Goal: Task Accomplishment & Management: Use online tool/utility

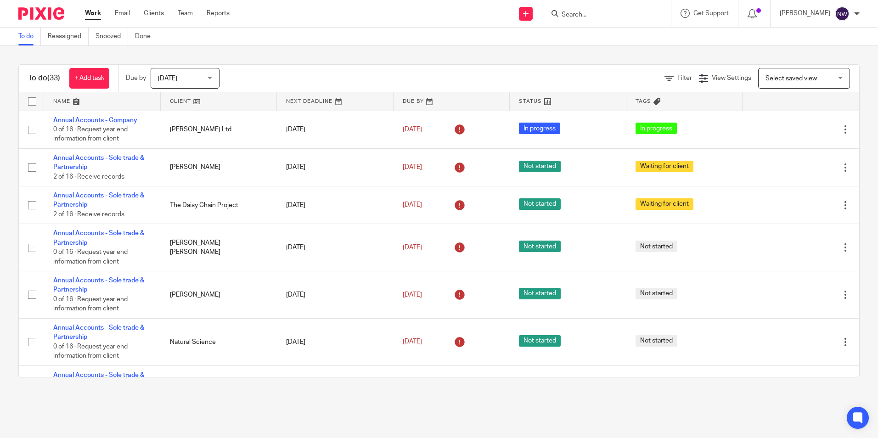
scroll to position [184, 0]
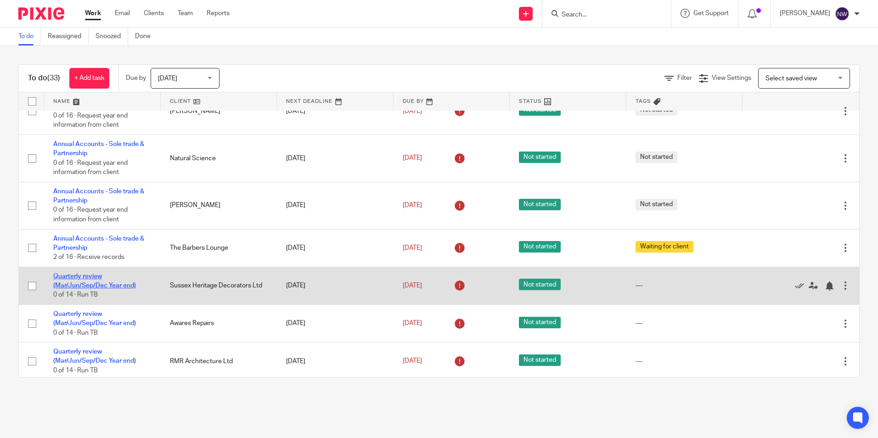
click at [83, 279] on link "Quarterly review (Mar/Jun/Sep/Dec Year end)" at bounding box center [94, 281] width 83 height 16
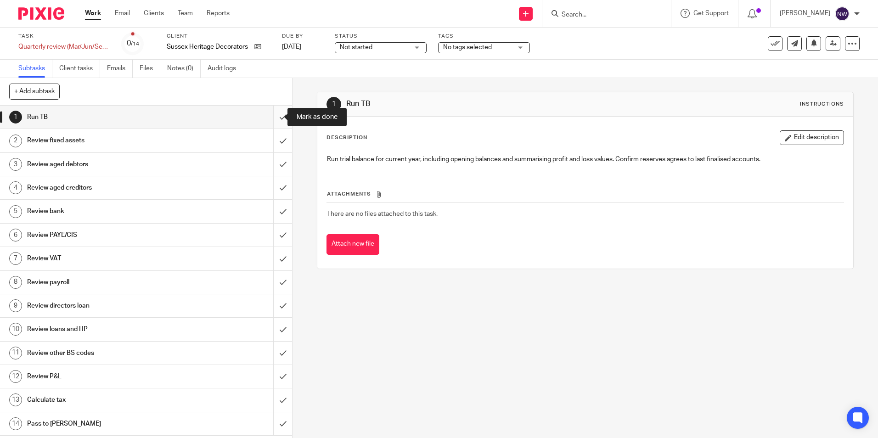
click at [271, 118] on input "submit" at bounding box center [146, 117] width 292 height 23
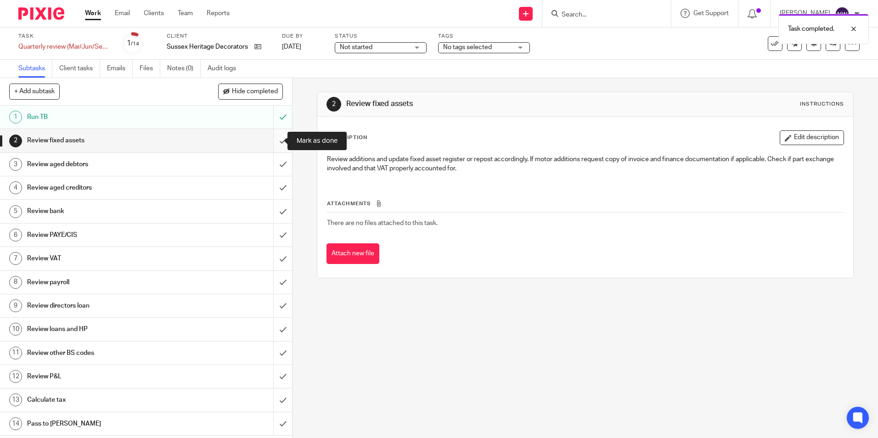
click at [270, 147] on input "submit" at bounding box center [146, 140] width 292 height 23
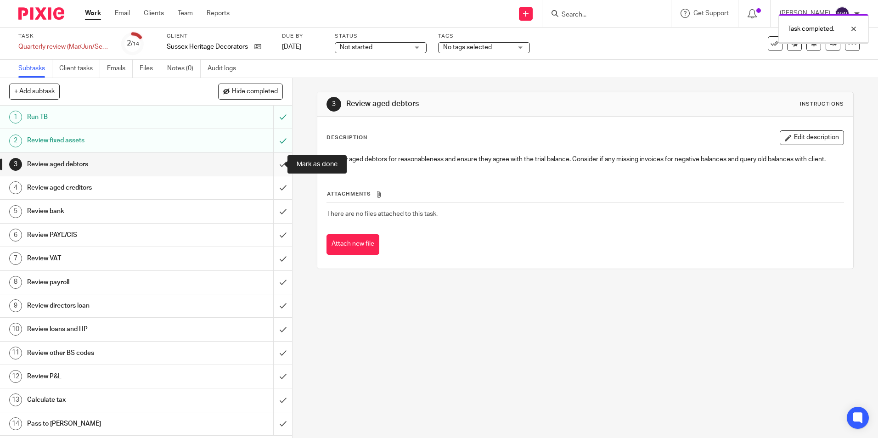
click at [272, 163] on input "submit" at bounding box center [146, 164] width 292 height 23
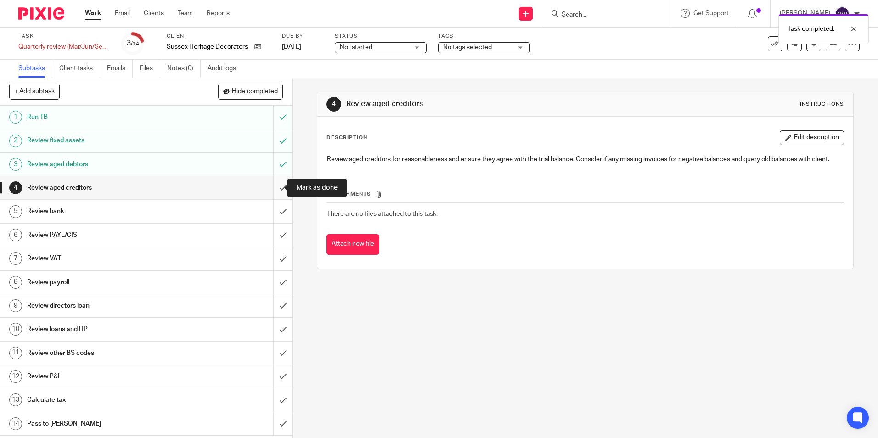
click at [276, 186] on input "submit" at bounding box center [146, 187] width 292 height 23
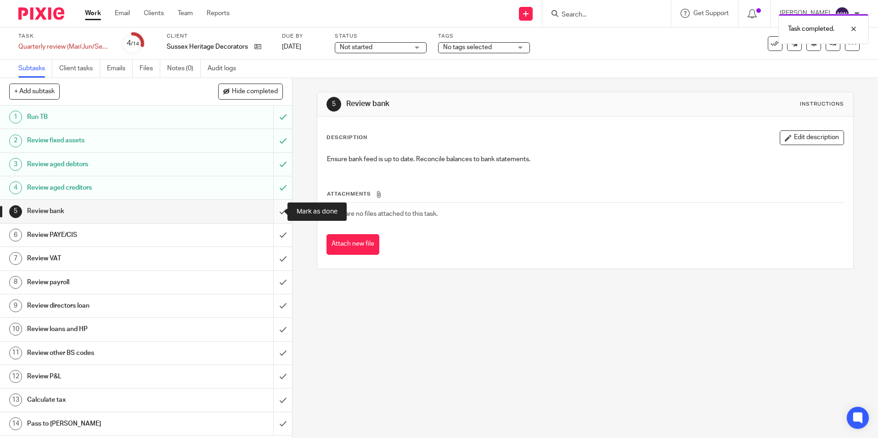
click at [273, 216] on input "submit" at bounding box center [146, 211] width 292 height 23
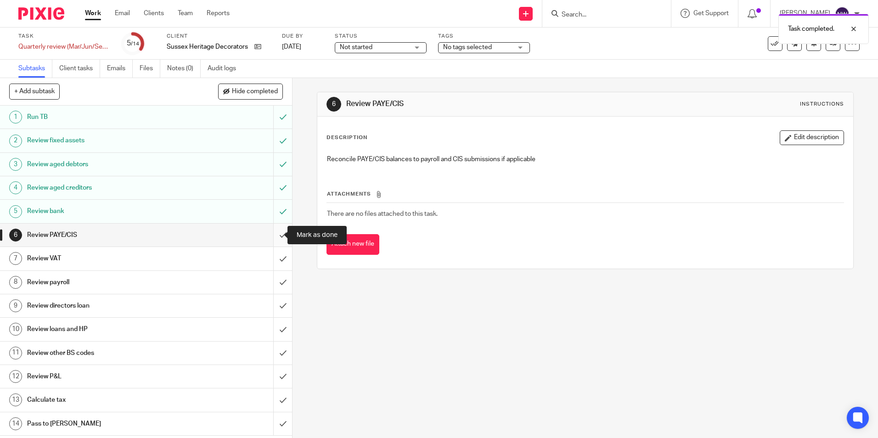
click at [272, 240] on input "submit" at bounding box center [146, 235] width 292 height 23
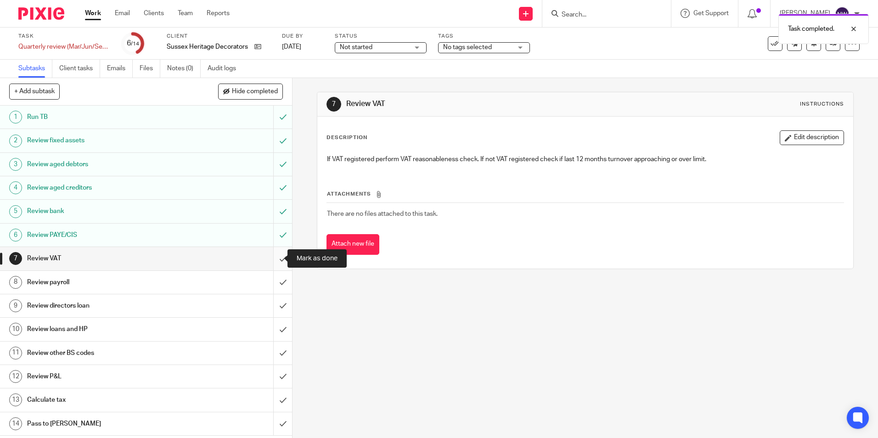
click at [272, 260] on input "submit" at bounding box center [146, 258] width 292 height 23
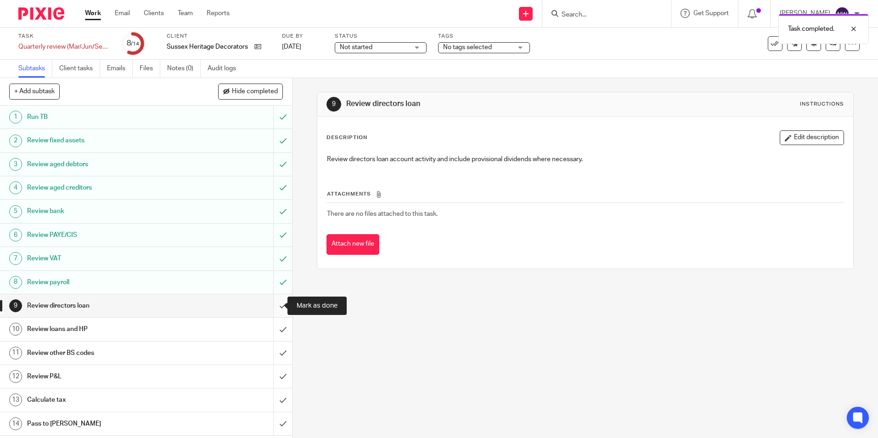
click at [274, 304] on input "submit" at bounding box center [146, 305] width 292 height 23
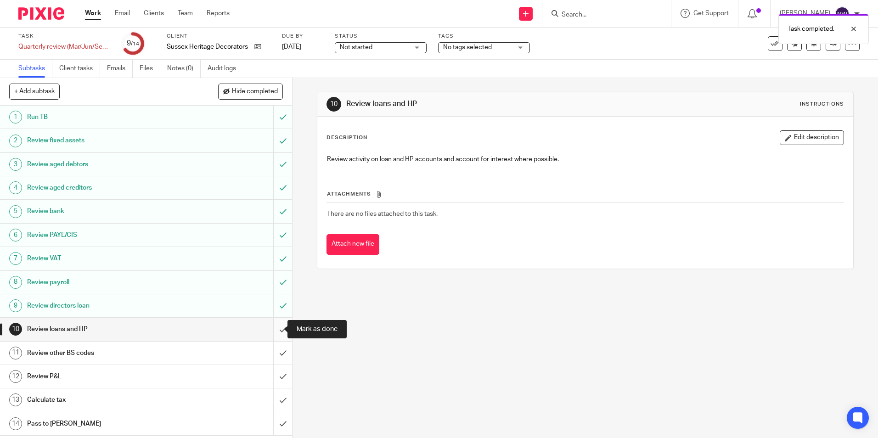
click at [273, 330] on input "submit" at bounding box center [146, 329] width 292 height 23
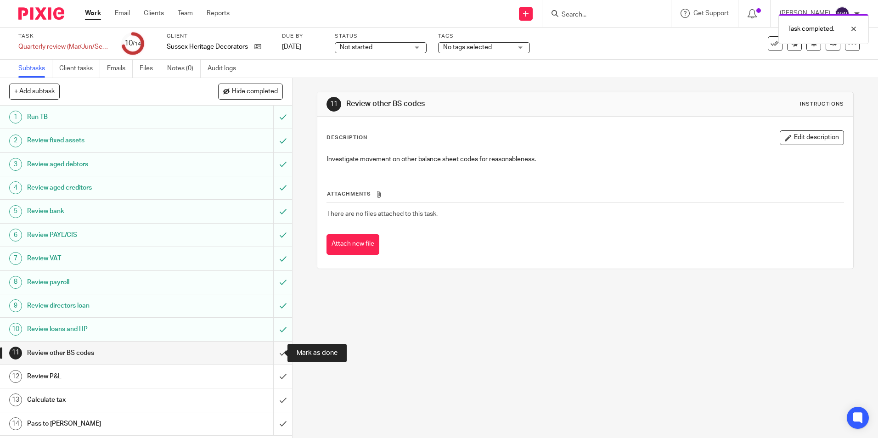
click at [273, 353] on input "submit" at bounding box center [146, 353] width 292 height 23
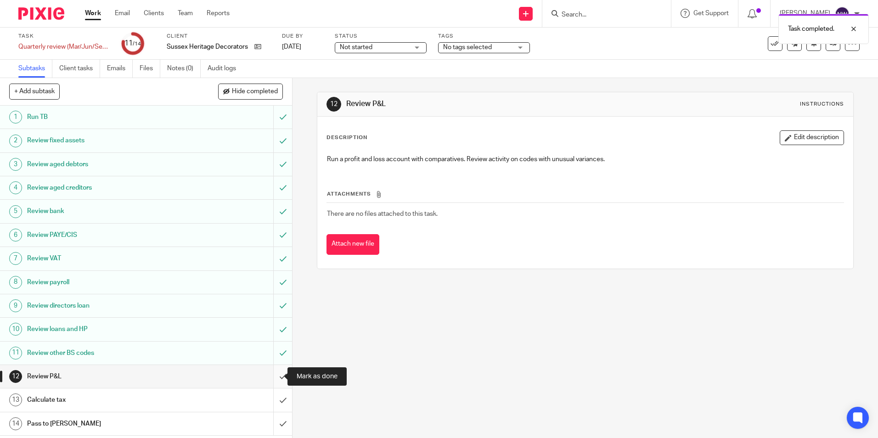
click at [273, 377] on input "submit" at bounding box center [146, 376] width 292 height 23
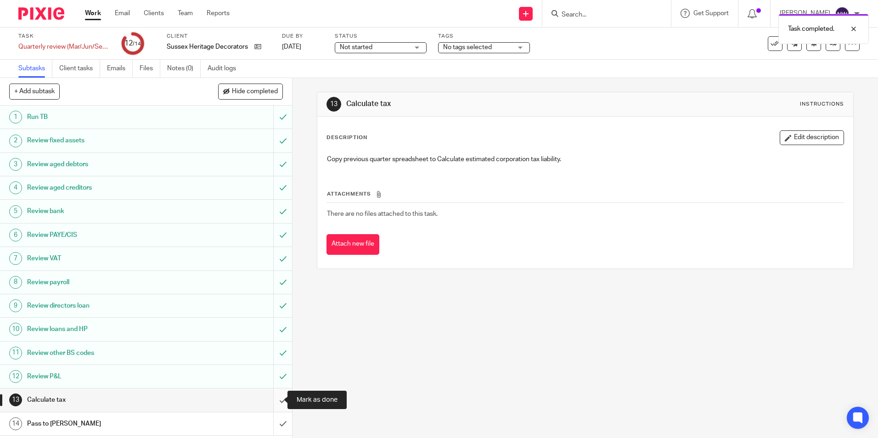
click at [270, 400] on input "submit" at bounding box center [146, 400] width 292 height 23
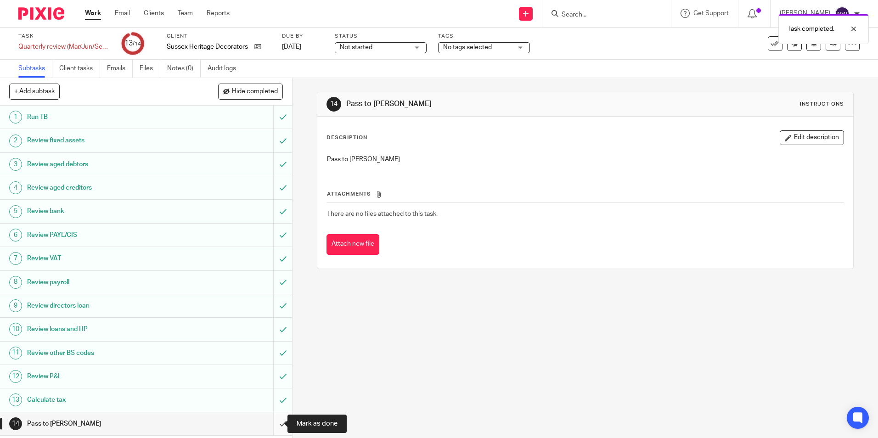
click at [275, 420] on input "submit" at bounding box center [146, 423] width 292 height 23
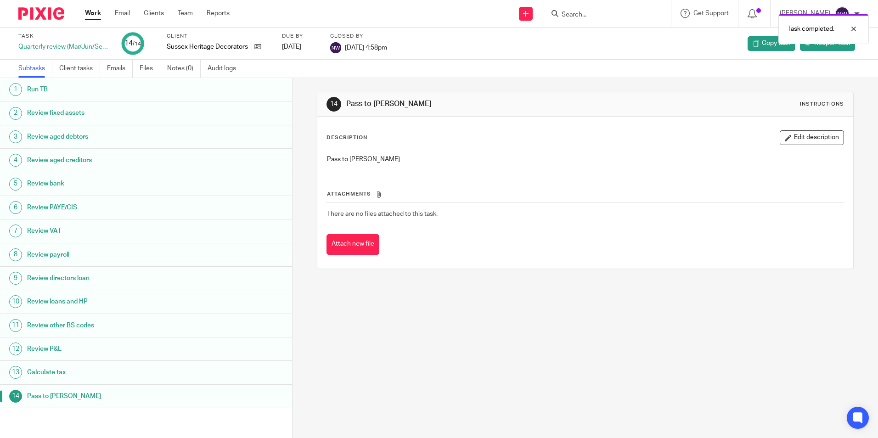
click at [94, 14] on link "Work" at bounding box center [93, 13] width 16 height 9
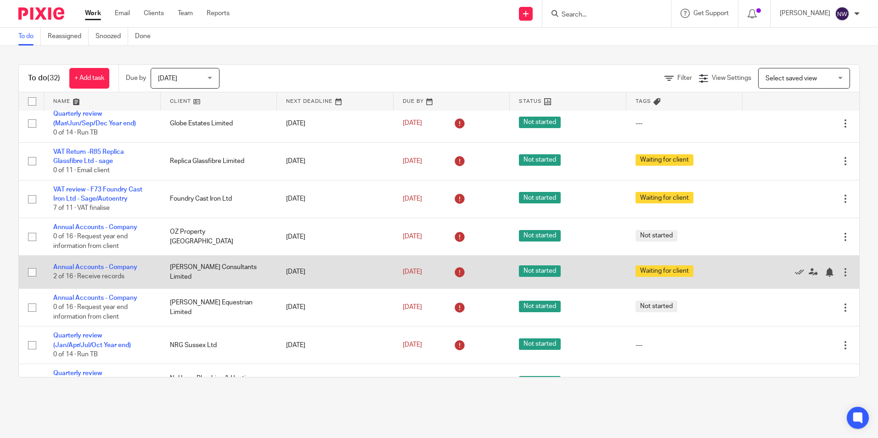
scroll to position [505, 0]
